Goal: Book appointment/travel/reservation

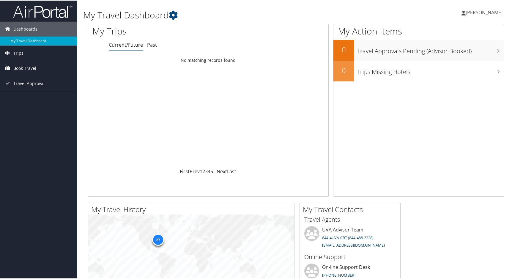
click at [25, 69] on span "Book Travel" at bounding box center [24, 67] width 23 height 15
click at [21, 98] on link "Book/Manage Online Trips" at bounding box center [38, 97] width 77 height 9
click at [50, 99] on link "Book/Manage Online Trips" at bounding box center [38, 97] width 77 height 9
